Goal: Task Accomplishment & Management: Manage account settings

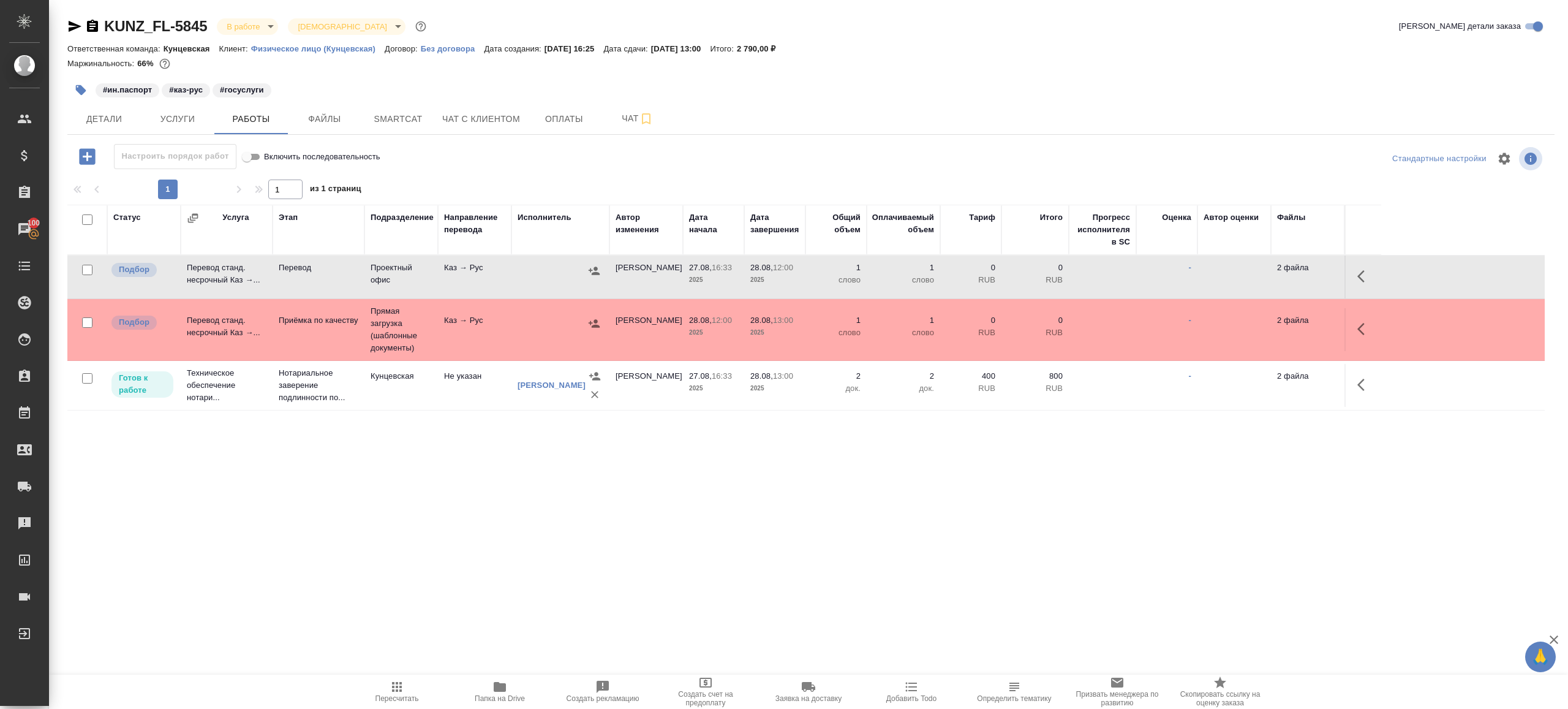
click at [404, 685] on icon "button" at bounding box center [396, 687] width 15 height 15
click at [591, 555] on div ".cls-1 fill:#fff; AWATERA Gazizov Rinat Клиенты Спецификации Заказы 100 Чаты To…" at bounding box center [784, 354] width 1568 height 709
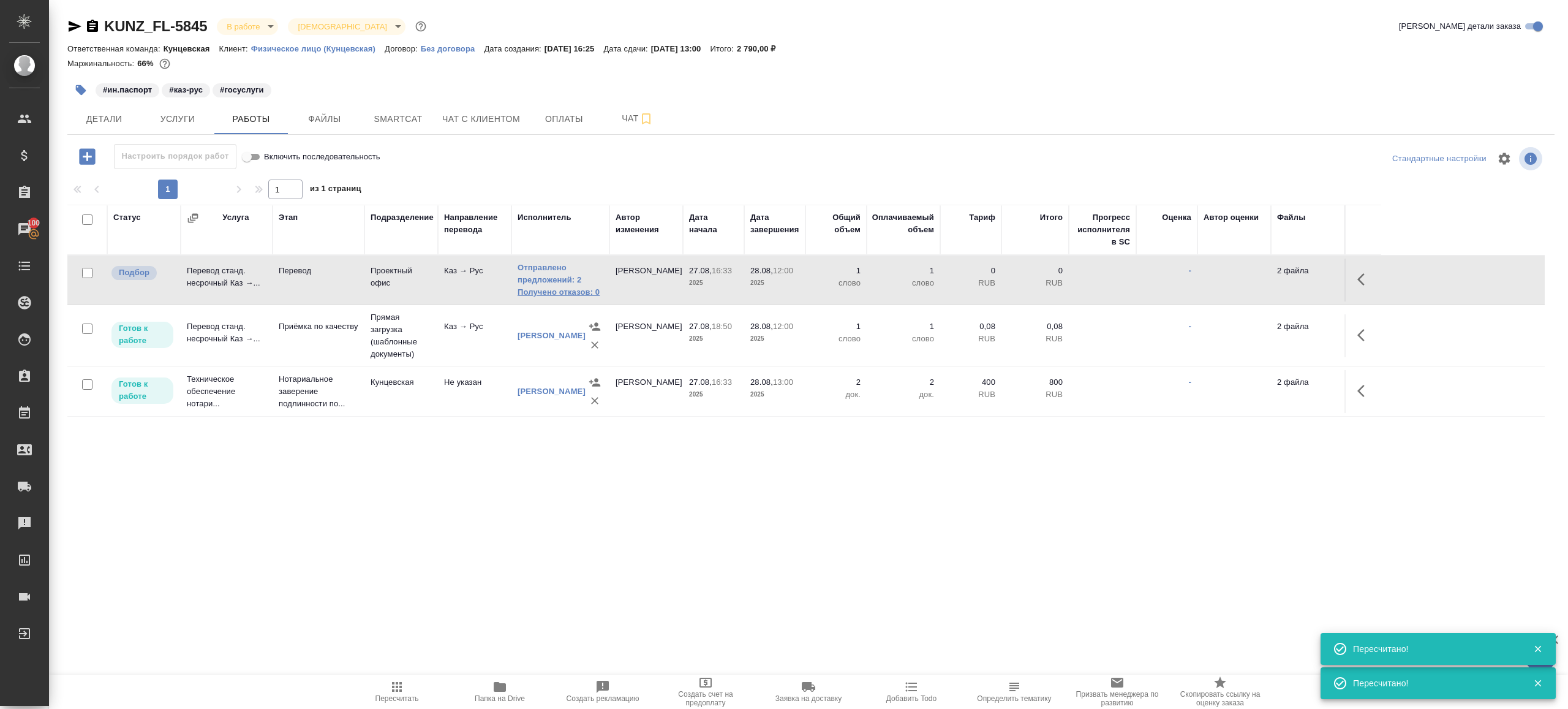
click at [542, 296] on link "Получено отказов: 0" at bounding box center [560, 292] width 86 height 12
click at [469, 300] on td "Каз → Рус" at bounding box center [474, 280] width 74 height 43
click at [407, 694] on span "Пересчитать" at bounding box center [397, 698] width 43 height 8
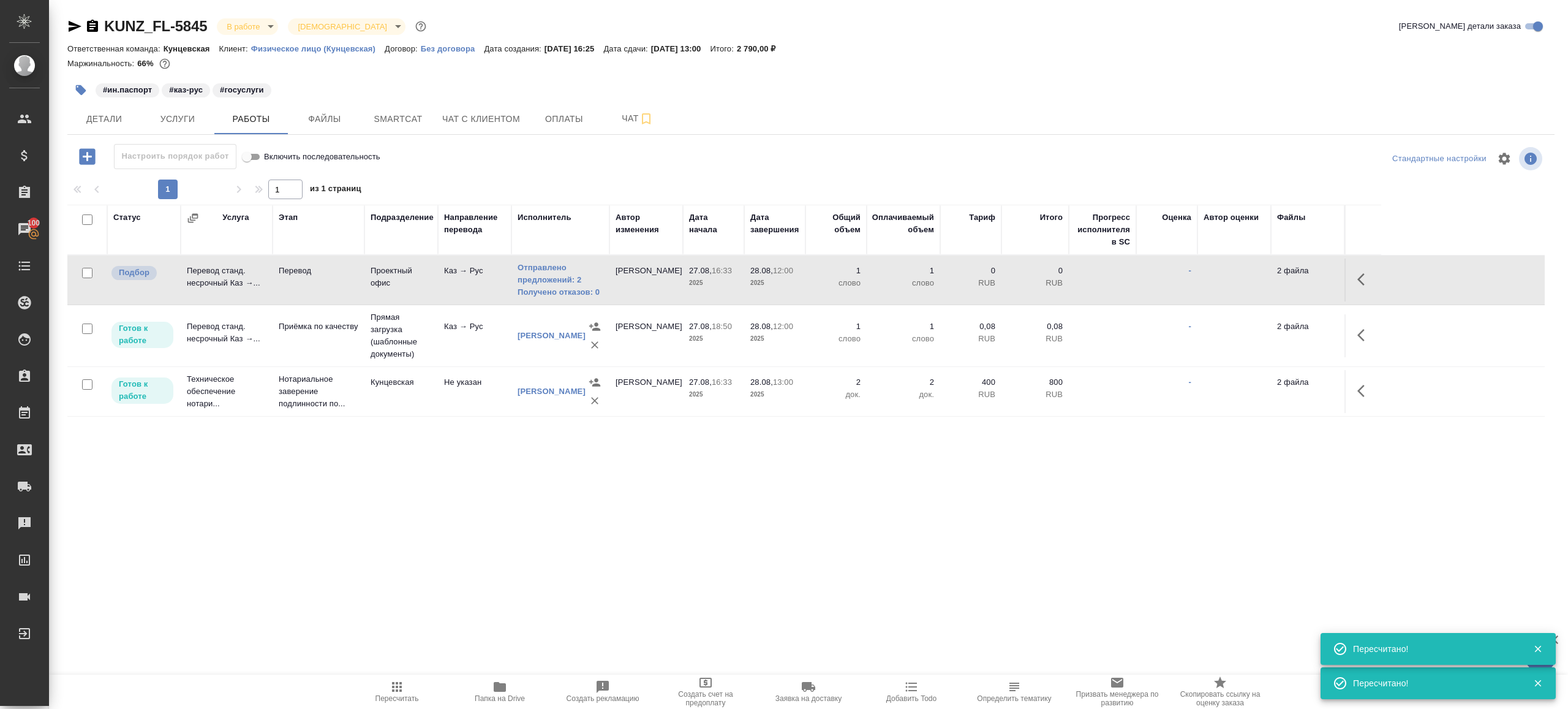
click at [489, 579] on div ".cls-1 fill:#fff; AWATERA Gazizov Rinat Клиенты Спецификации Заказы 100 Чаты To…" at bounding box center [784, 354] width 1568 height 709
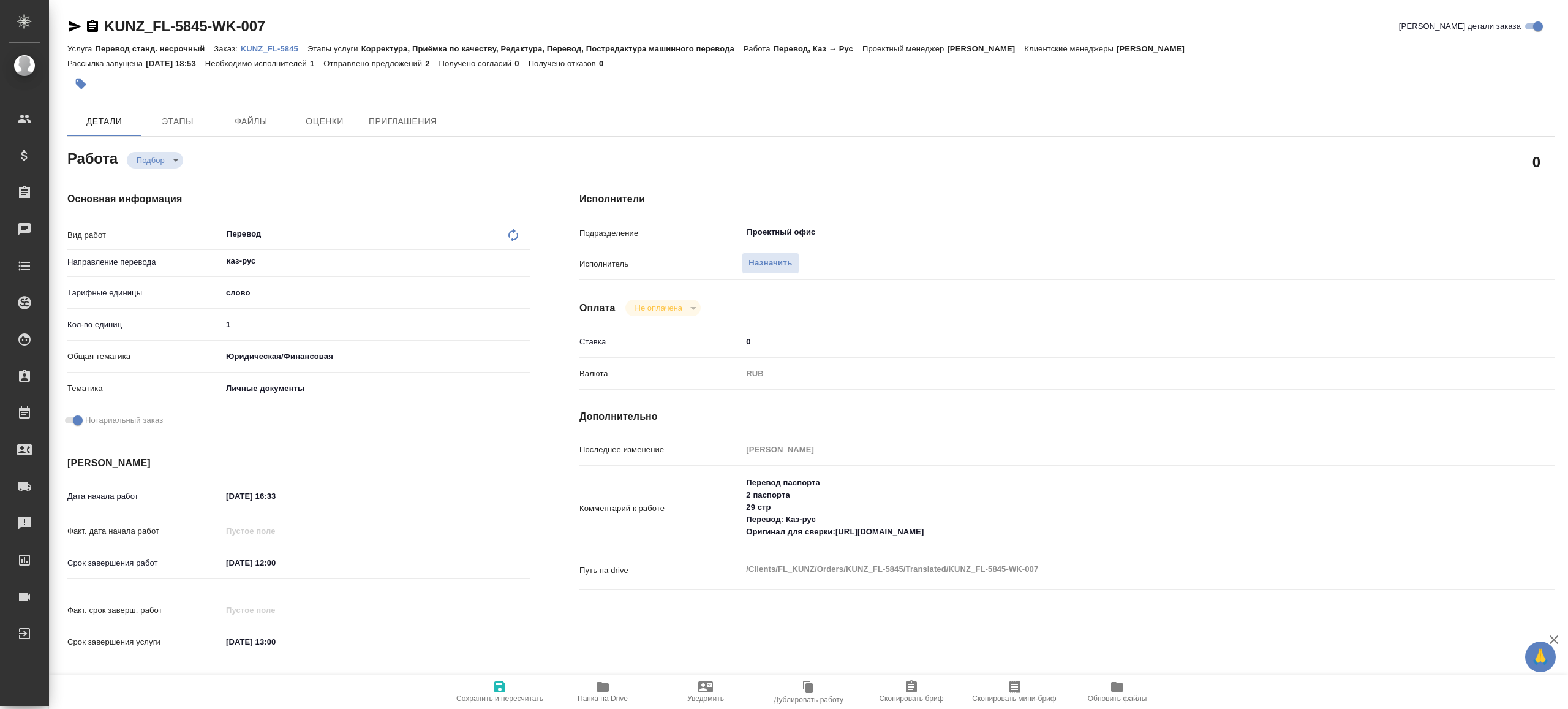
type textarea "x"
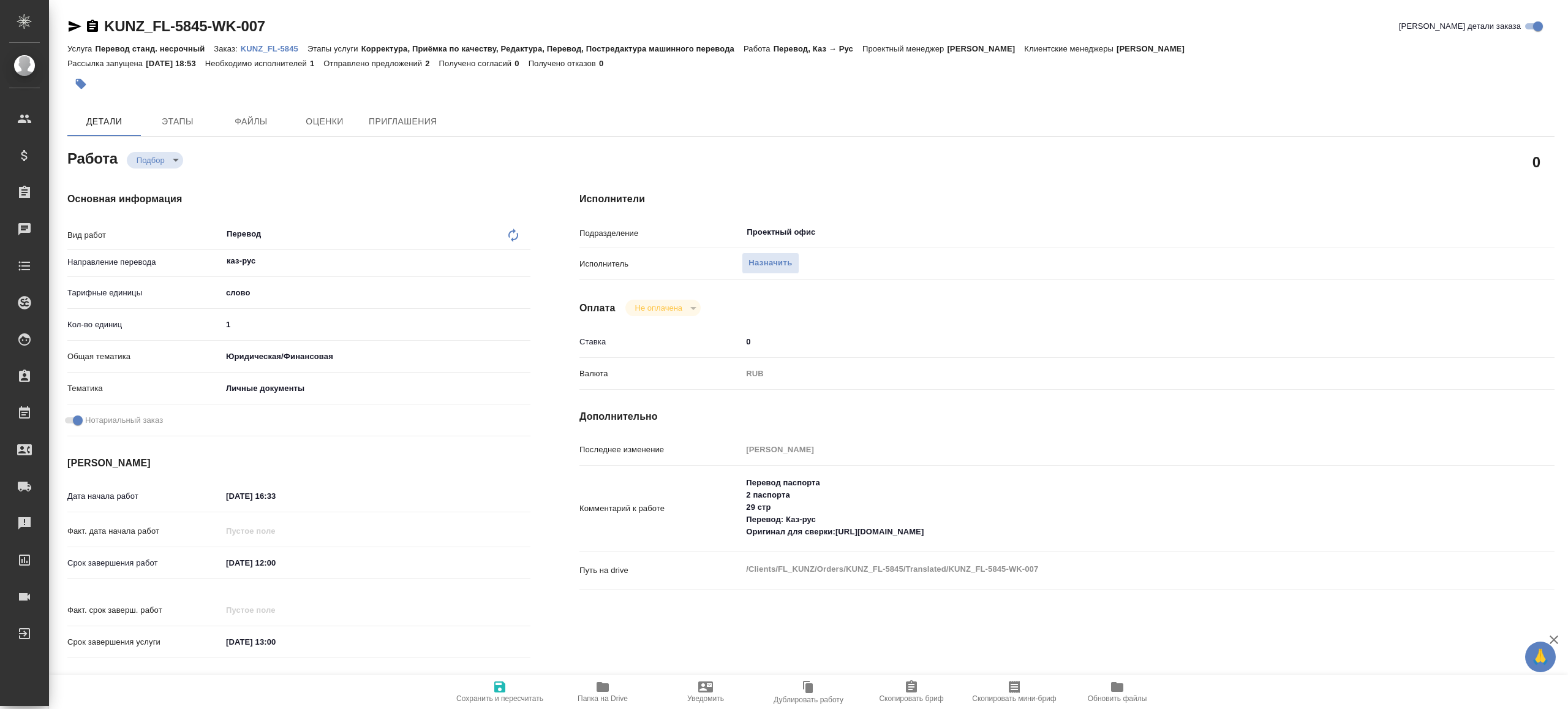
type textarea "x"
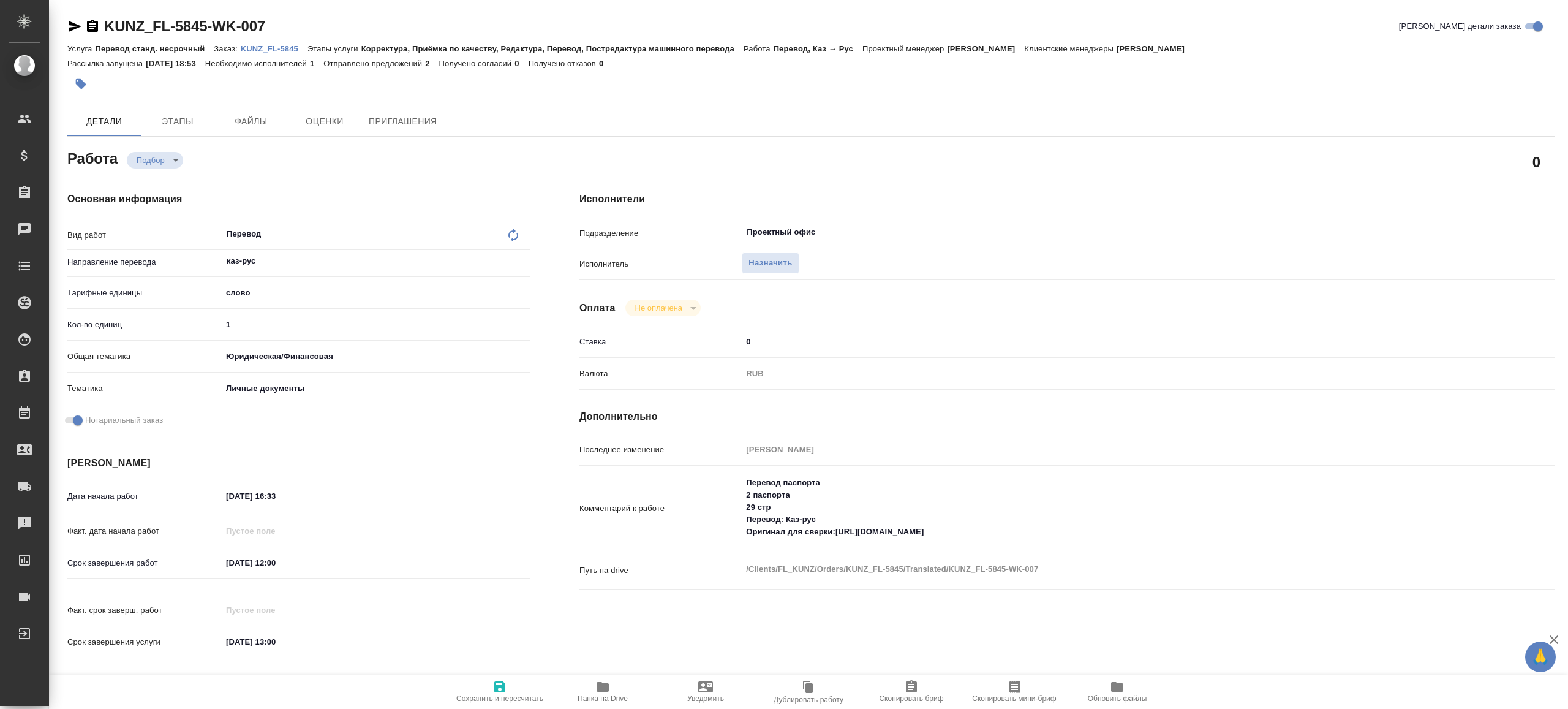
type textarea "x"
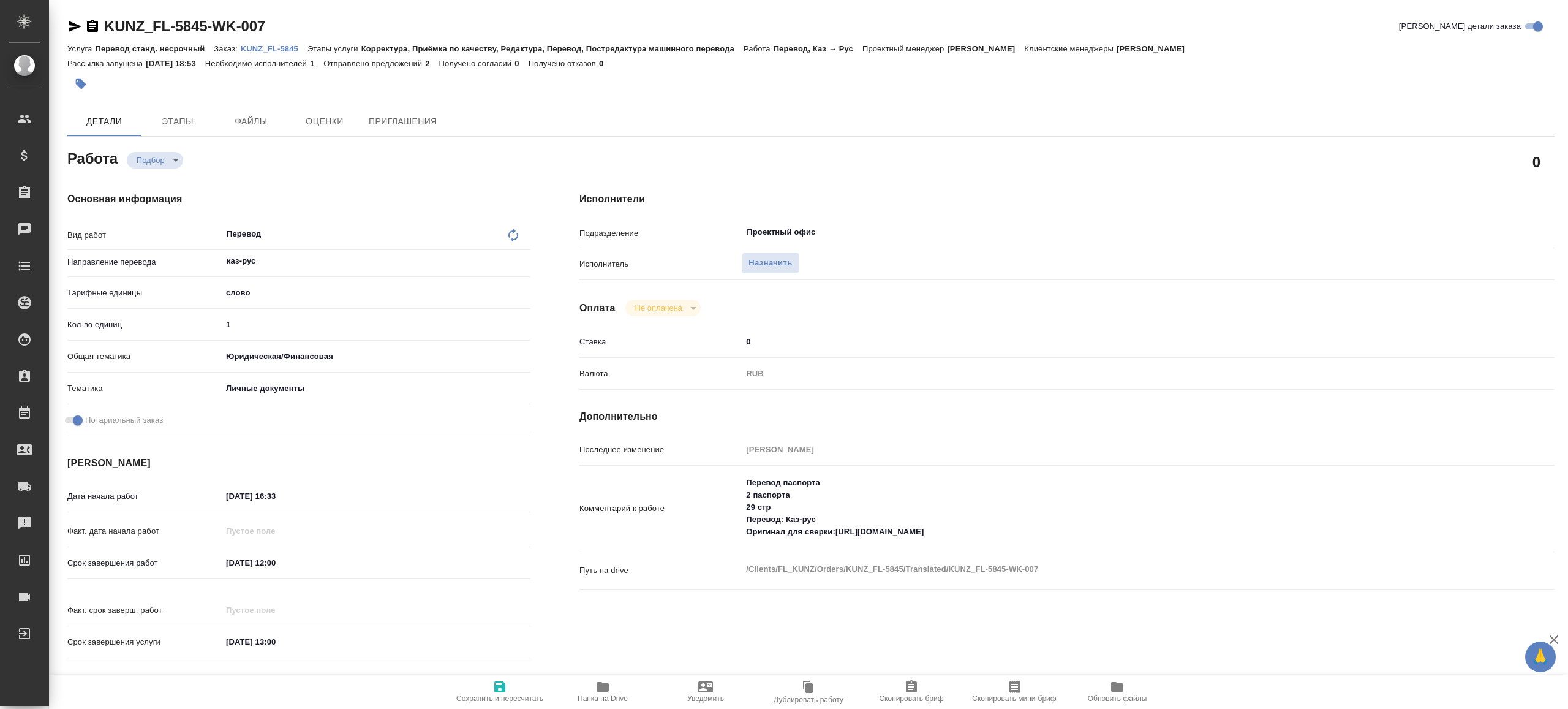
type textarea "x"
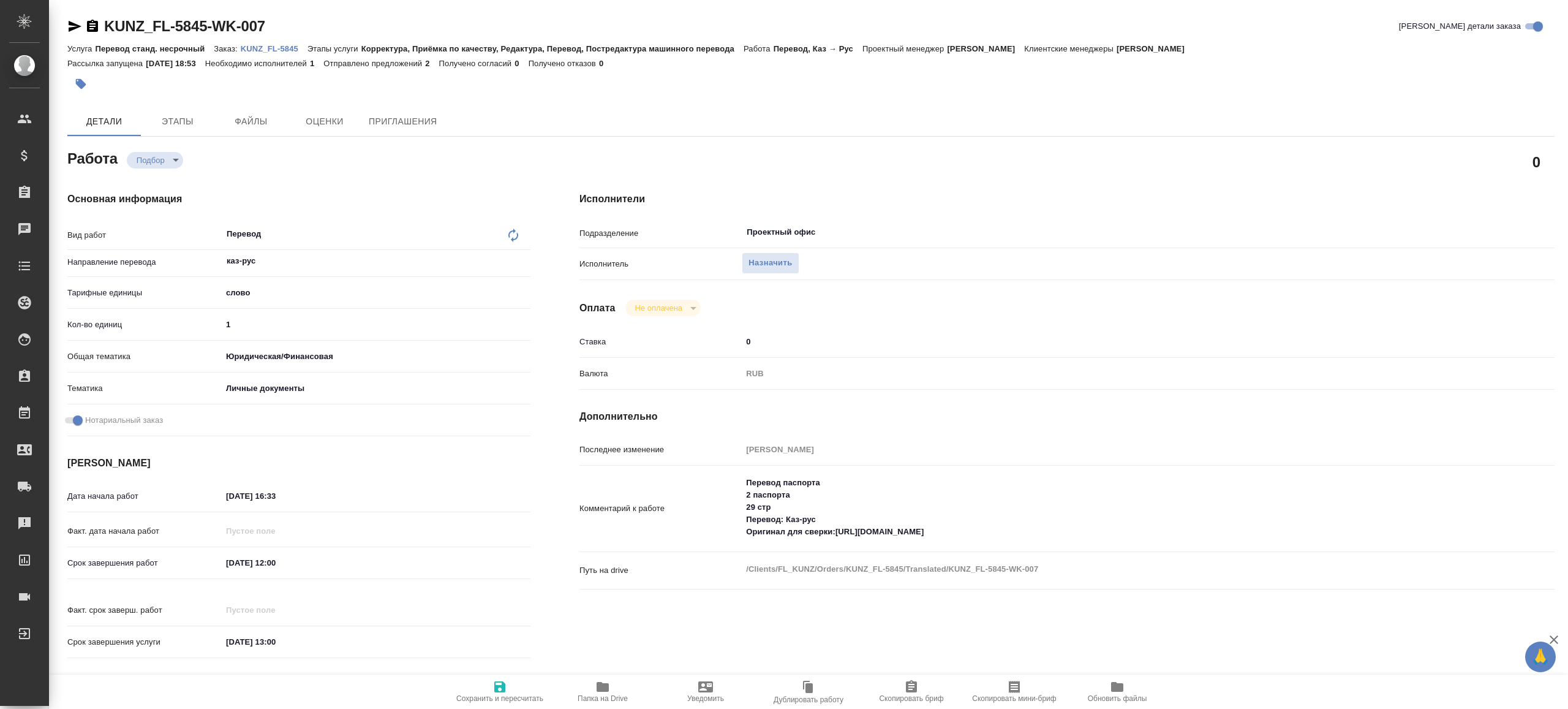
type textarea "x"
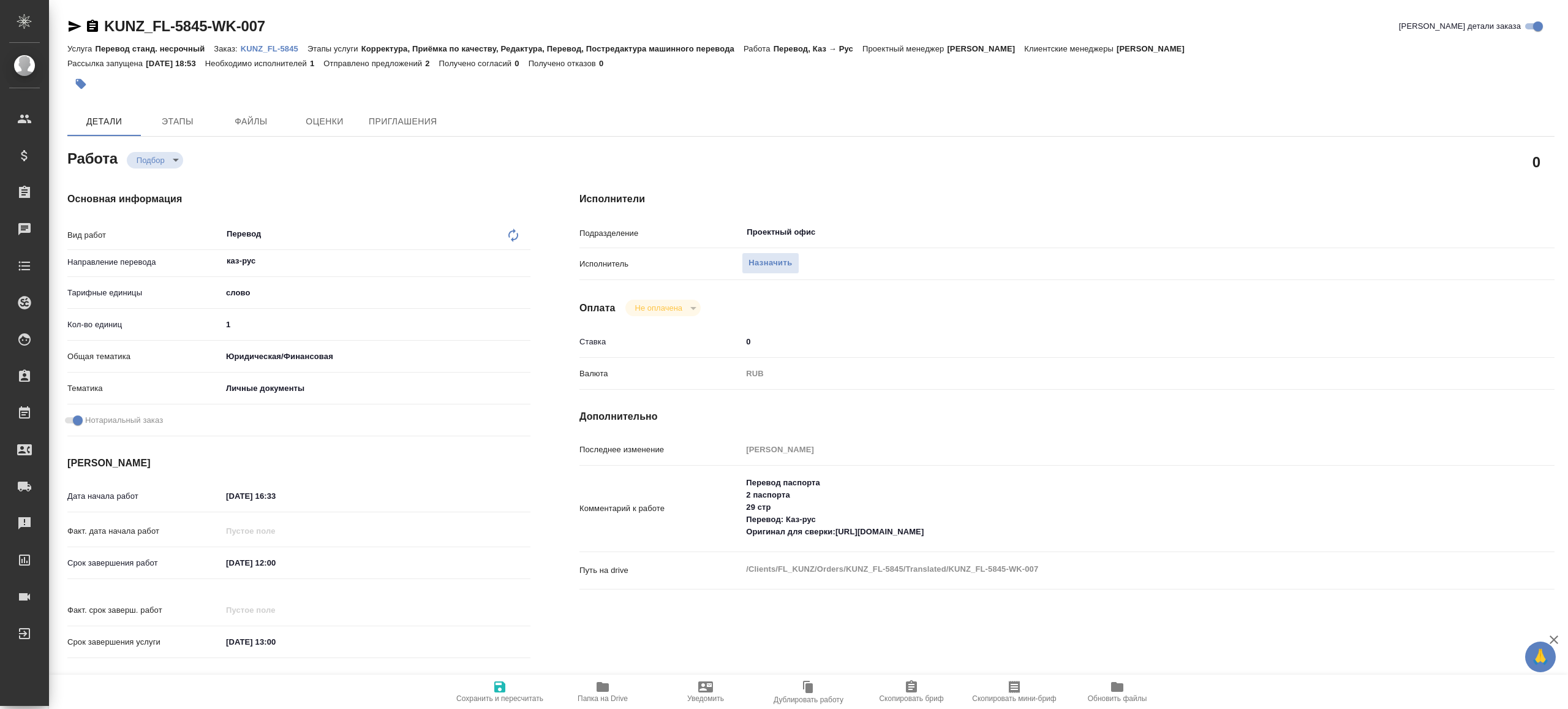
type textarea "x"
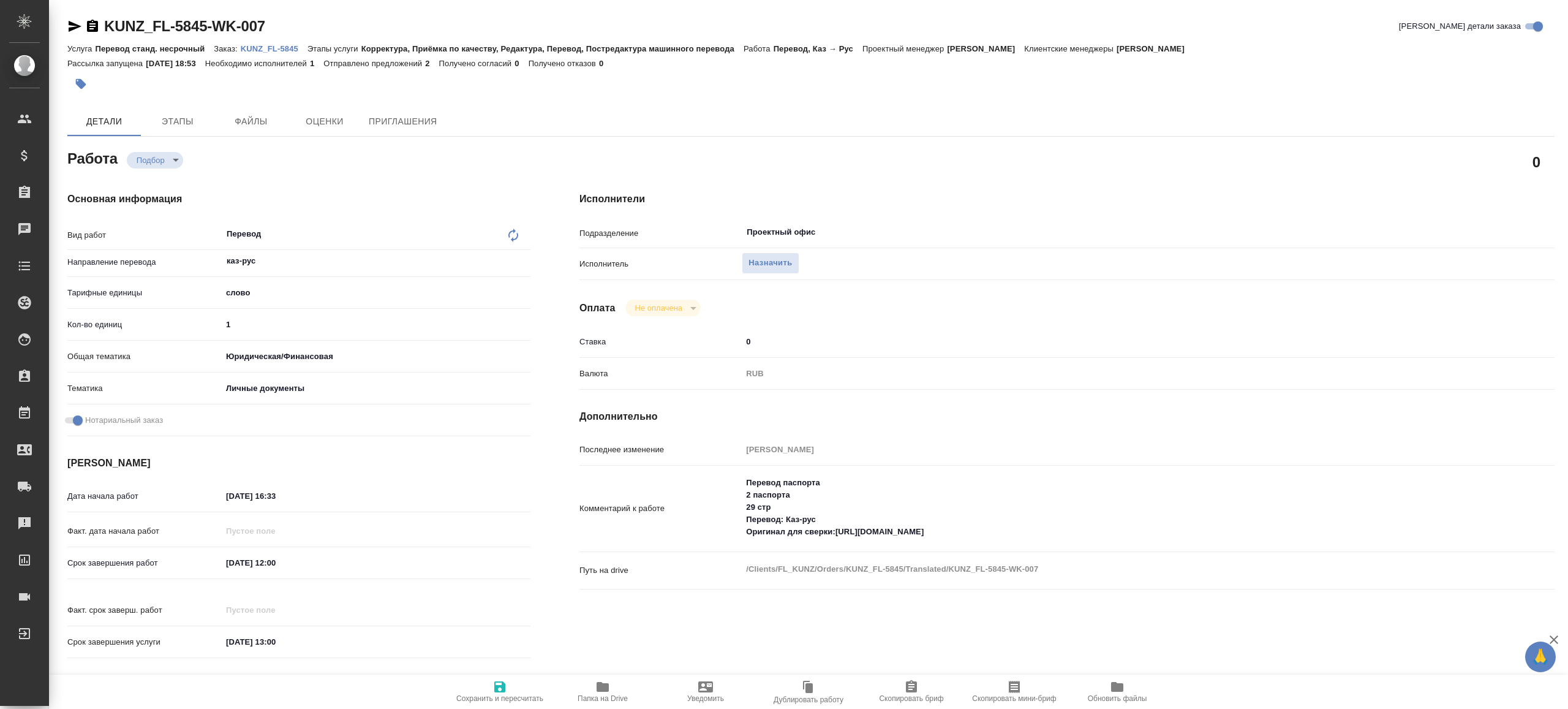
type textarea "x"
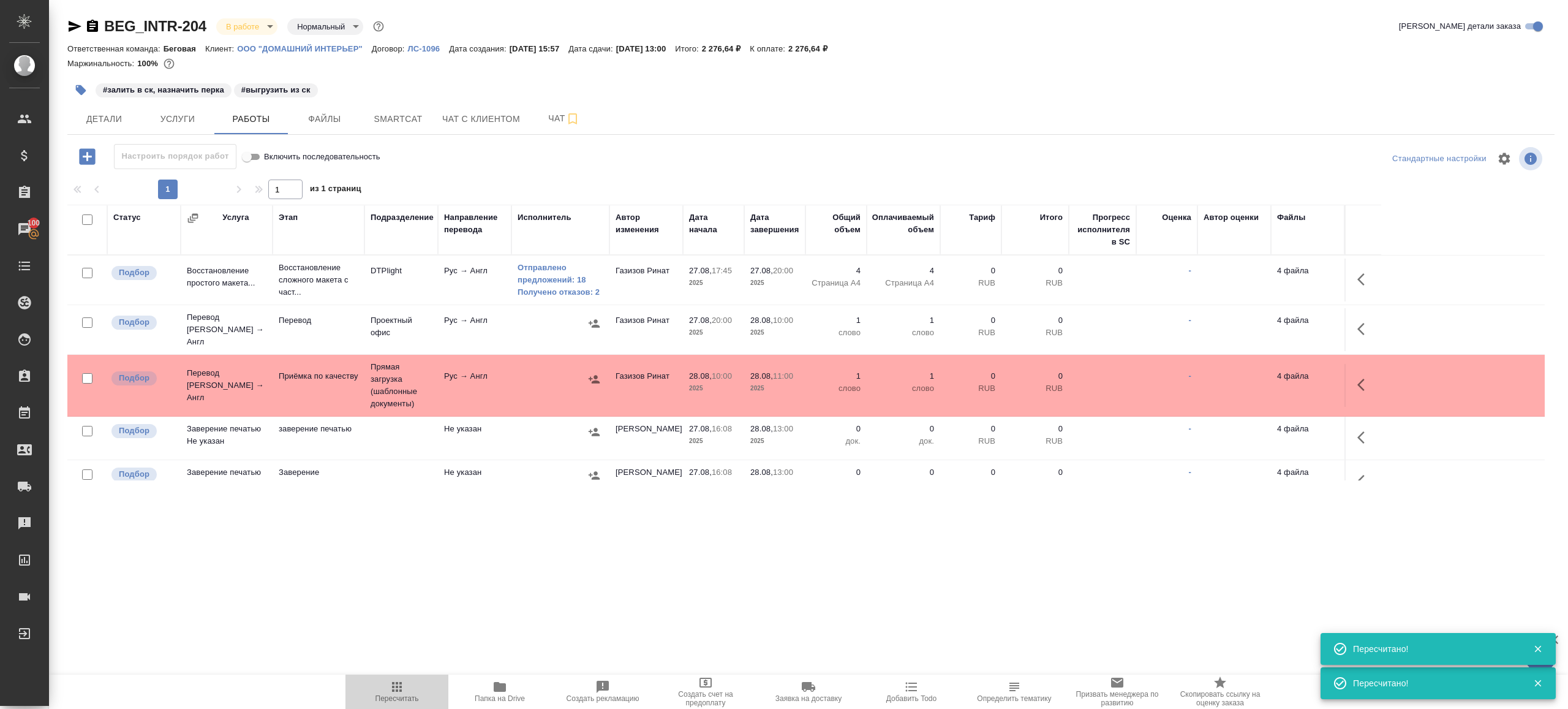
click at [401, 681] on icon "button" at bounding box center [396, 687] width 15 height 15
click at [420, 601] on div ".cls-1 fill:#fff; AWATERA Gazizov Rinat Клиенты Спецификации Заказы 100 Чаты To…" at bounding box center [784, 354] width 1568 height 709
click at [398, 689] on icon "button" at bounding box center [396, 687] width 15 height 15
click at [398, 689] on icon "button" at bounding box center [396, 687] width 15 height 15
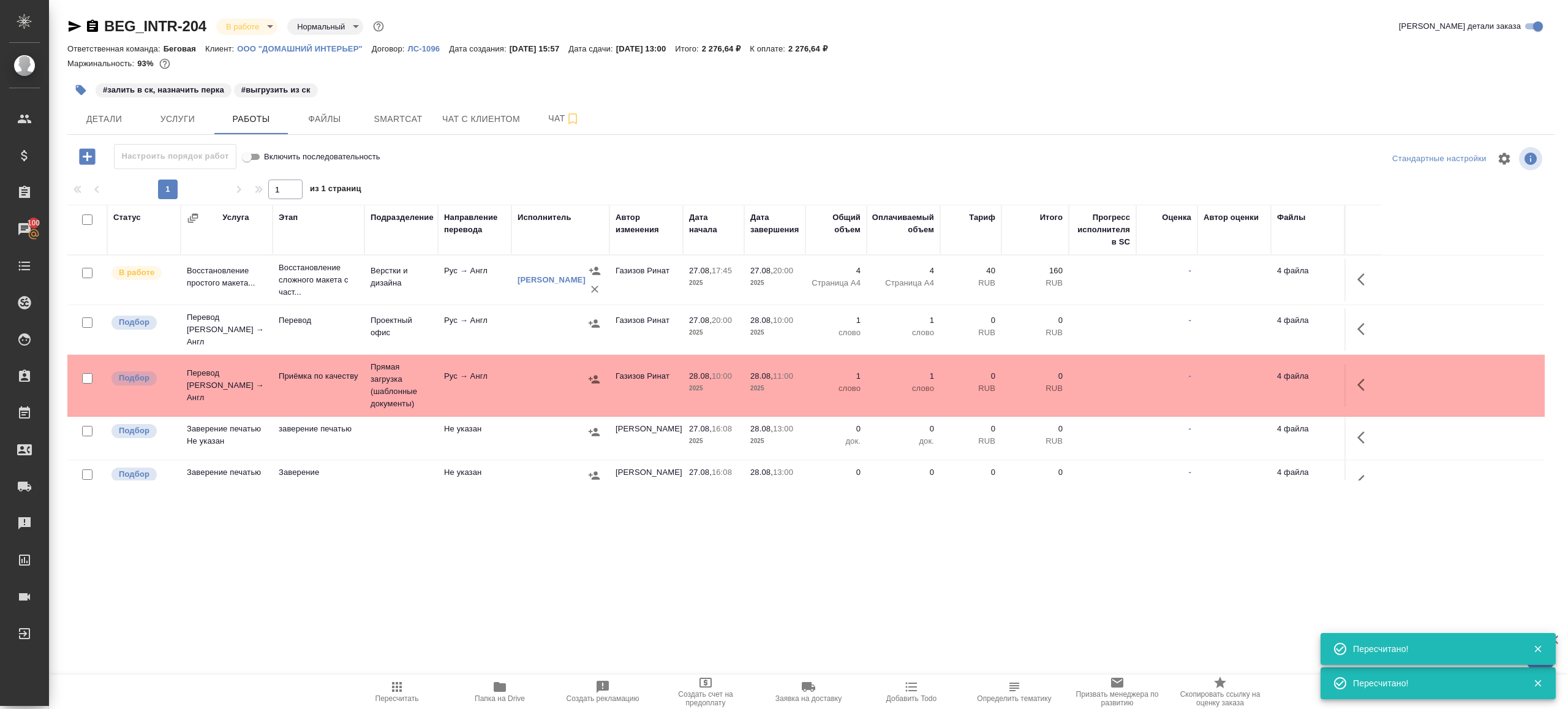
click at [447, 630] on div ".cls-1 fill:#fff; AWATERA Gazizov Rinat Клиенты Спецификации Заказы 100 Чаты To…" at bounding box center [784, 354] width 1568 height 709
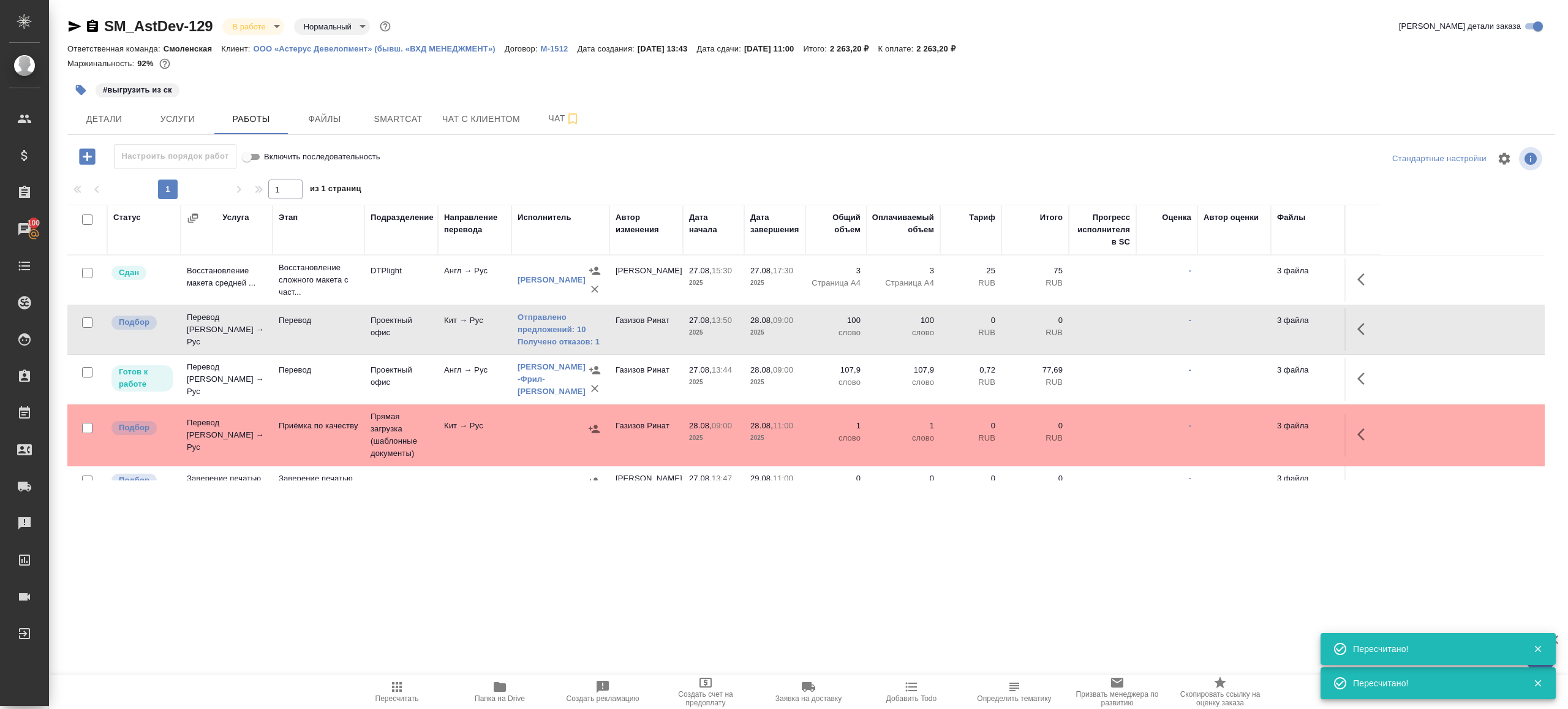
click at [386, 703] on span "Пересчитать" at bounding box center [397, 698] width 43 height 8
click at [72, 30] on icon "button" at bounding box center [74, 26] width 15 height 15
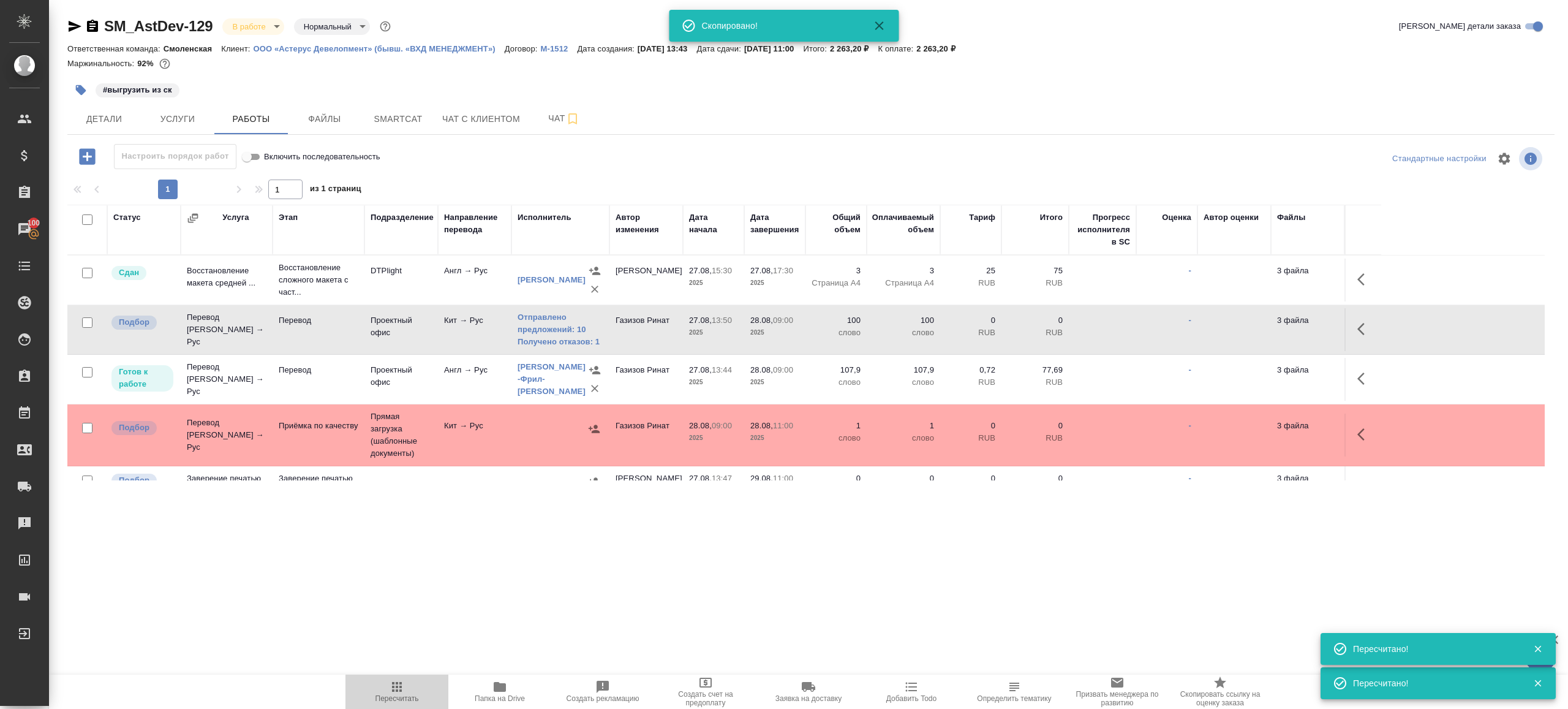
click at [402, 690] on icon "button" at bounding box center [396, 687] width 15 height 15
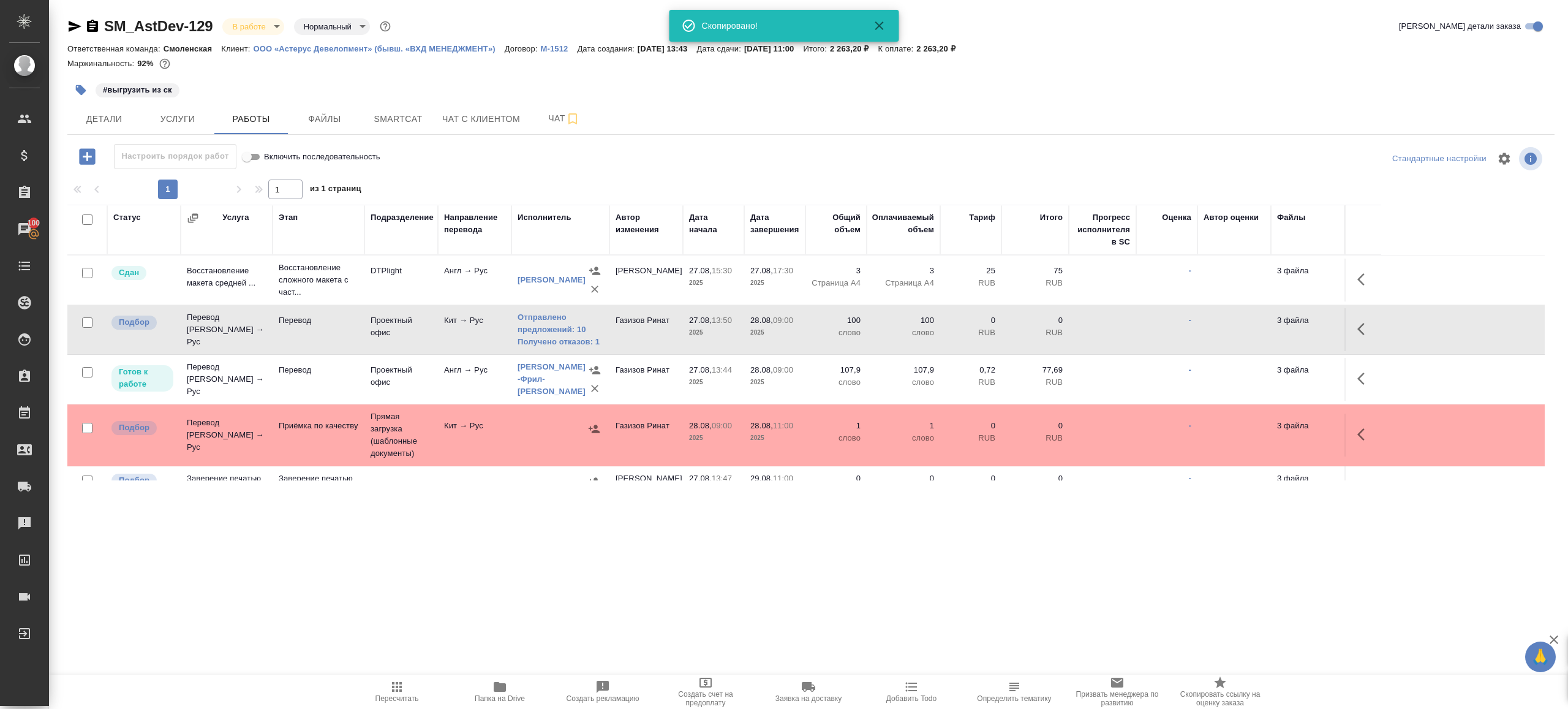
click at [505, 617] on div ".cls-1 fill:#fff; AWATERA [PERSON_NAME] Клиенты Спецификации Заказы 100 Чаты To…" at bounding box center [784, 354] width 1568 height 709
